Goal: Task Accomplishment & Management: Complete application form

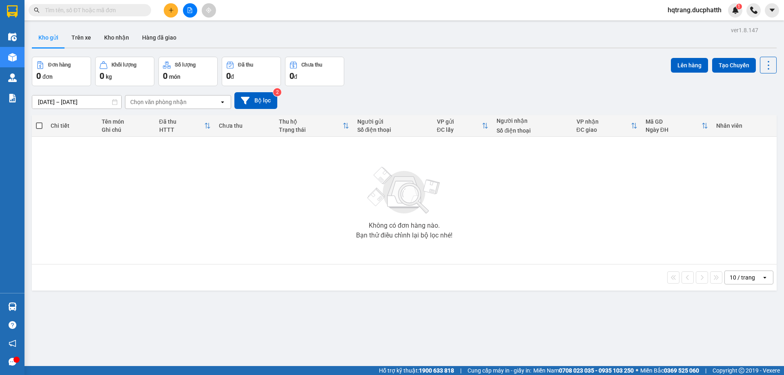
click at [114, 12] on input "text" at bounding box center [93, 10] width 96 height 9
type input "5"
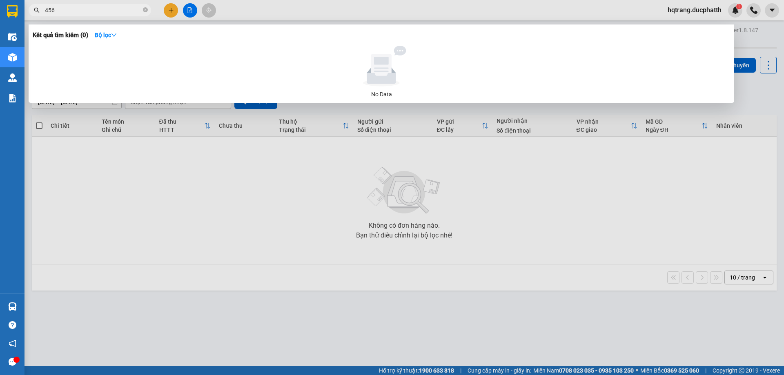
type input "456"
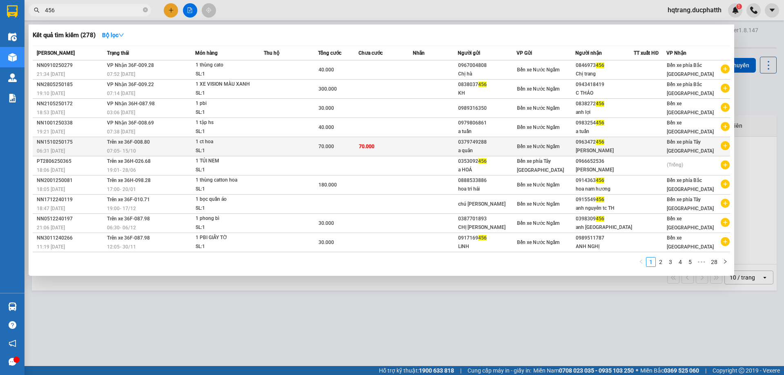
click at [176, 143] on td "Trên xe 36F-008.80 07:05 [DATE]" at bounding box center [150, 146] width 90 height 19
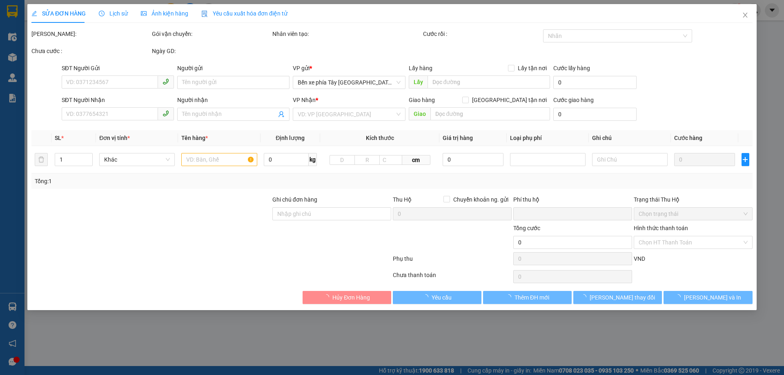
type input "0379749288"
type input "a quân"
type input "0963472456"
type input "[PERSON_NAME]"
type input "nntt"
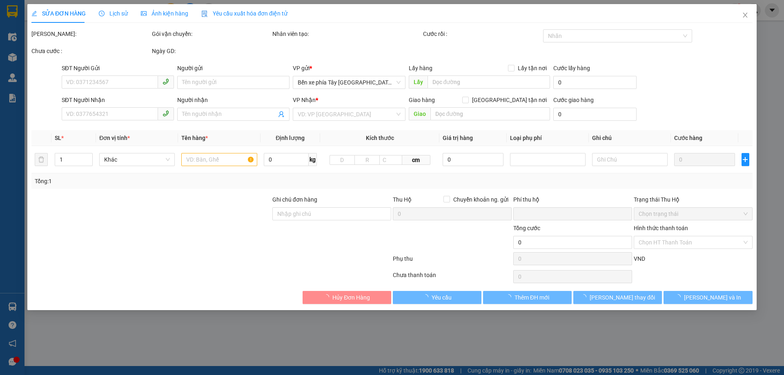
type input "0"
type input "70.000"
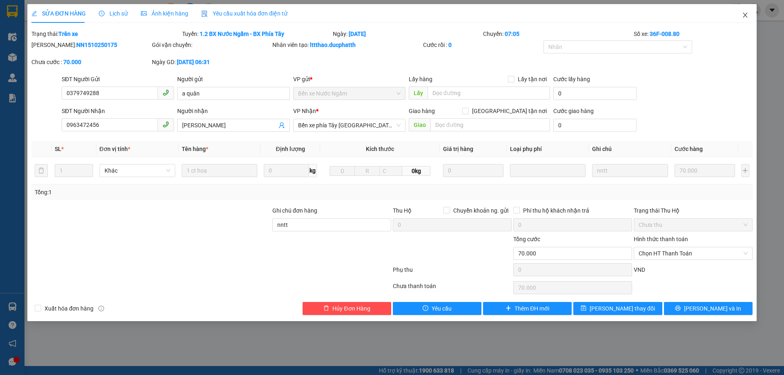
click at [745, 15] on icon "close" at bounding box center [745, 15] width 4 height 5
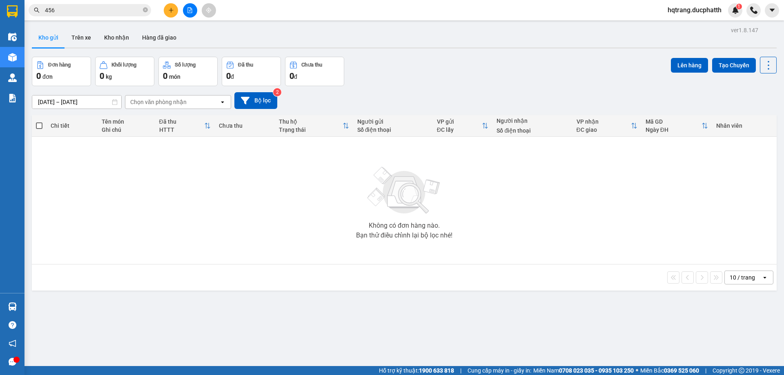
click at [126, 8] on input "456" at bounding box center [93, 10] width 96 height 9
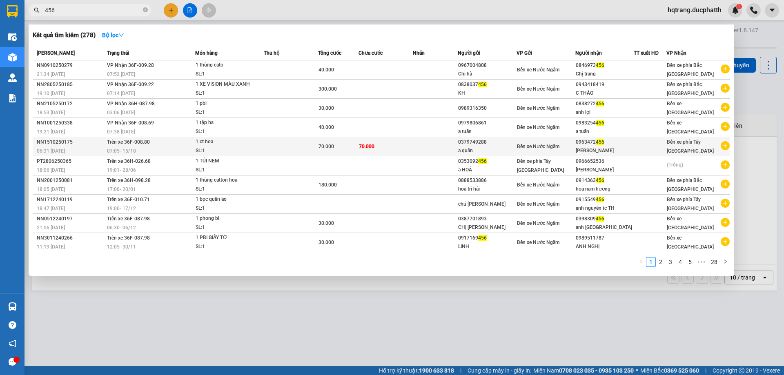
click at [166, 143] on td "Trên xe 36F-008.80 07:05 [DATE]" at bounding box center [150, 146] width 90 height 19
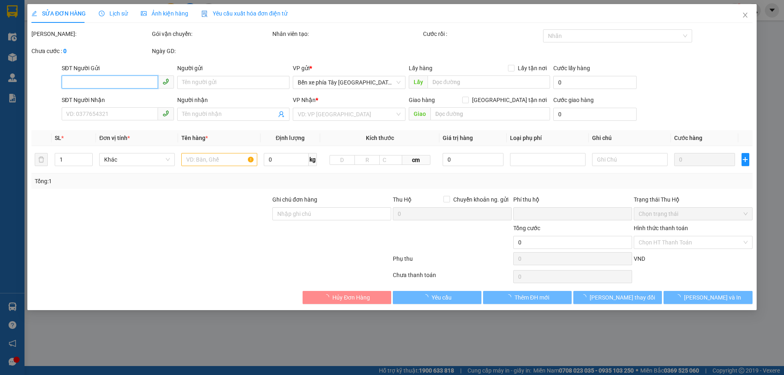
type input "0379749288"
type input "a quân"
type input "0963472456"
type input "[PERSON_NAME]"
type input "nntt"
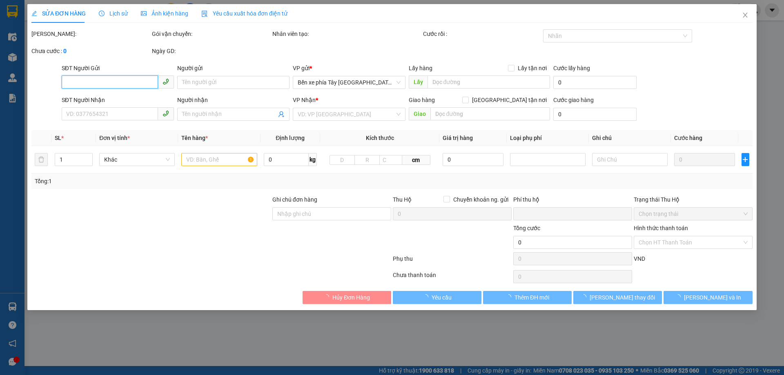
type input "0"
type input "70.000"
